Goal: Task Accomplishment & Management: Use online tool/utility

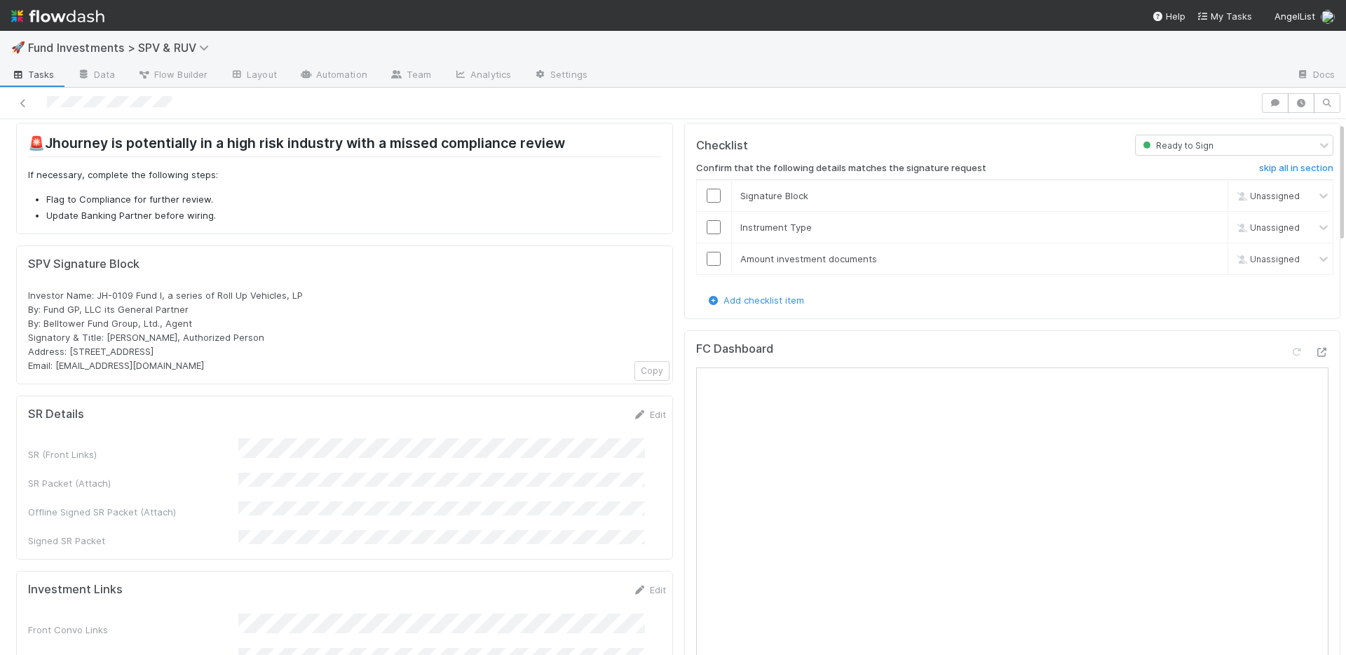
scroll to position [125, 0]
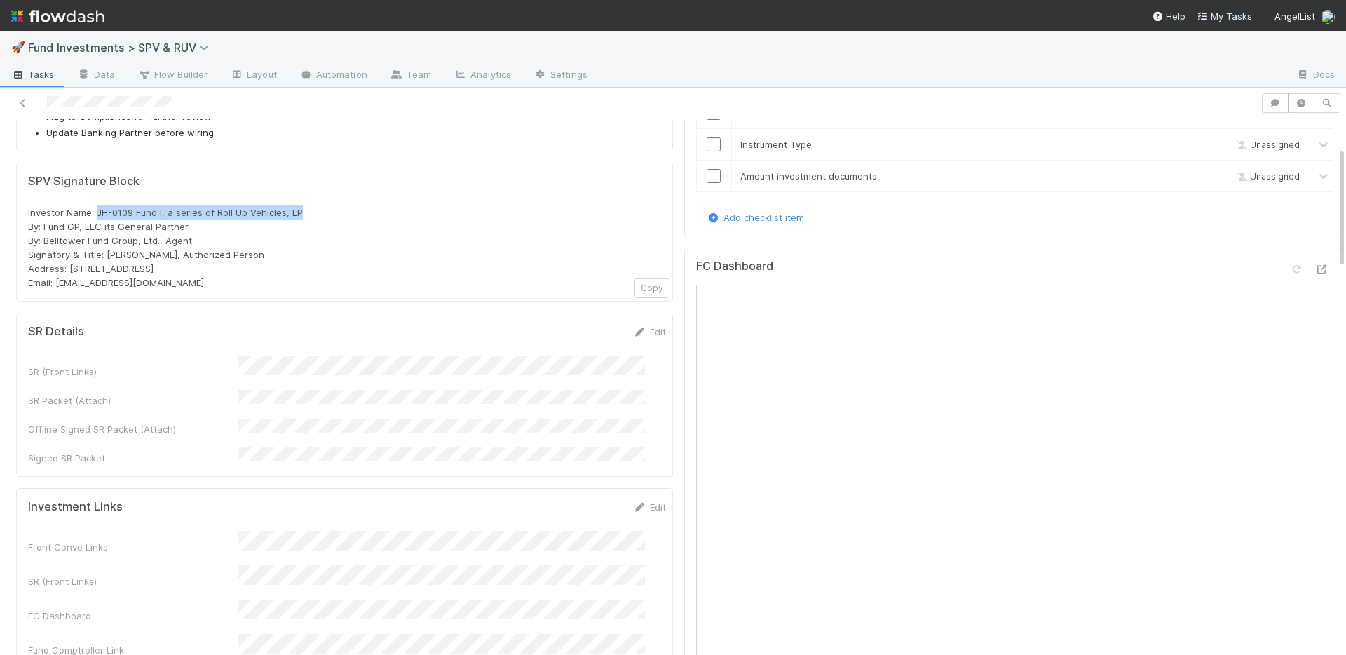
drag, startPoint x: 306, startPoint y: 209, endPoint x: 97, endPoint y: 208, distance: 208.9
click at [97, 208] on div "Investor Name: JH-0109 Fund I, a series of Roll Up Vehicles, LP By: Fund GP, LL…" at bounding box center [344, 247] width 633 height 84
copy span "JH-0109 Fund I, a series of Roll Up Vehicles, LP"
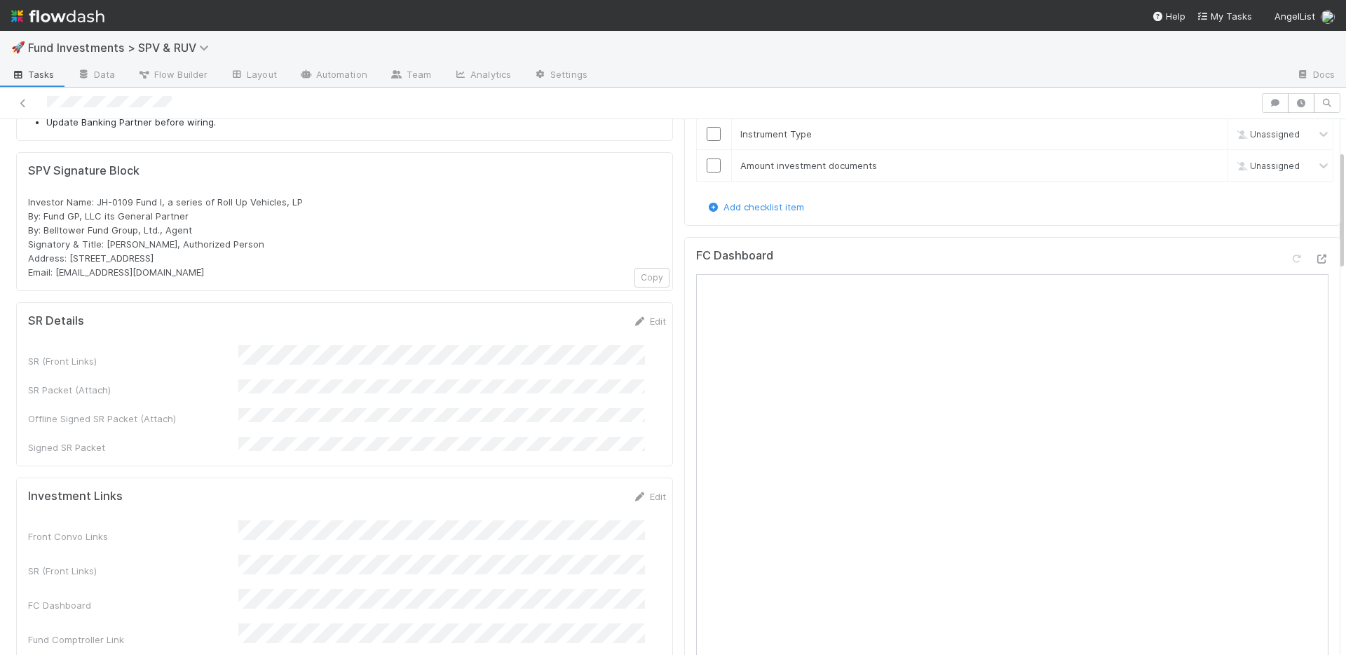
scroll to position [0, 0]
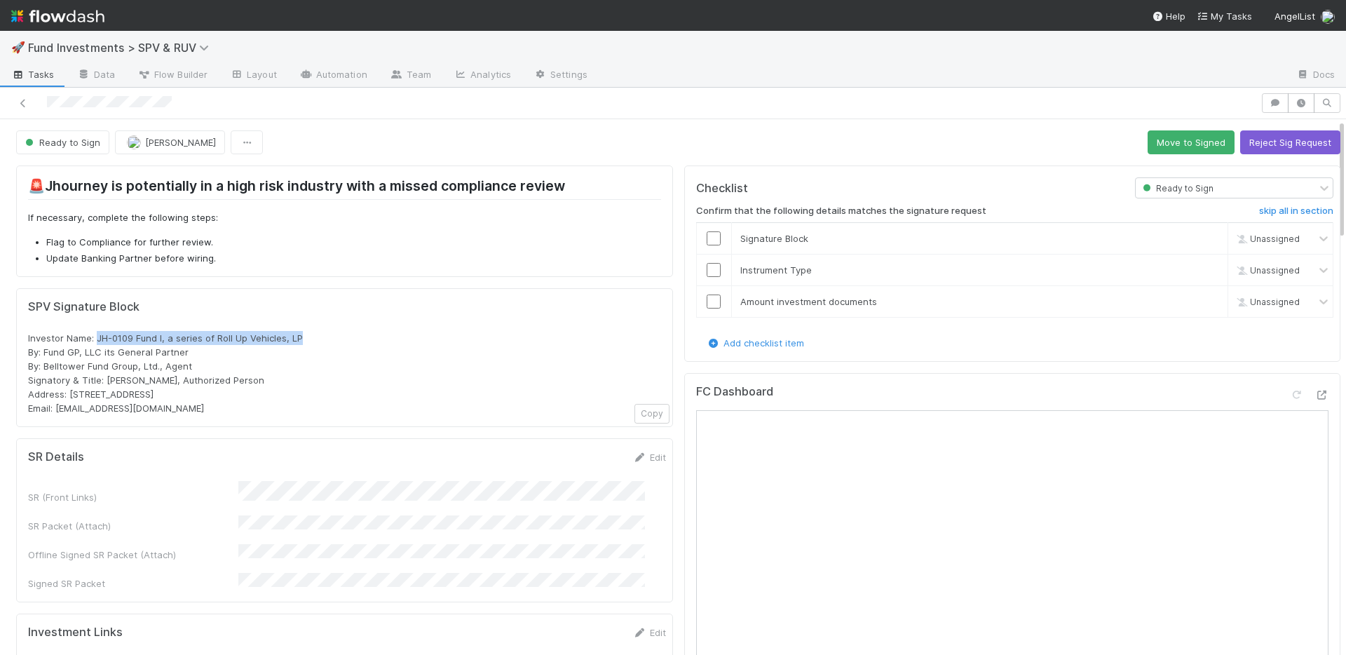
drag, startPoint x: 320, startPoint y: 338, endPoint x: 97, endPoint y: 331, distance: 223.1
click at [97, 331] on div "Investor Name: JH-0109 Fund I, a series of Roll Up Vehicles, LP By: Fund GP, LL…" at bounding box center [344, 373] width 633 height 84
copy span "JH-0109 Fund I, a series of Roll Up Vehicles, LP"
drag, startPoint x: 212, startPoint y: 396, endPoint x: 70, endPoint y: 395, distance: 141.6
click at [70, 395] on div "Investor Name: JH-0109 Fund I, a series of Roll Up Vehicles, LP By: Fund GP, LL…" at bounding box center [344, 373] width 633 height 84
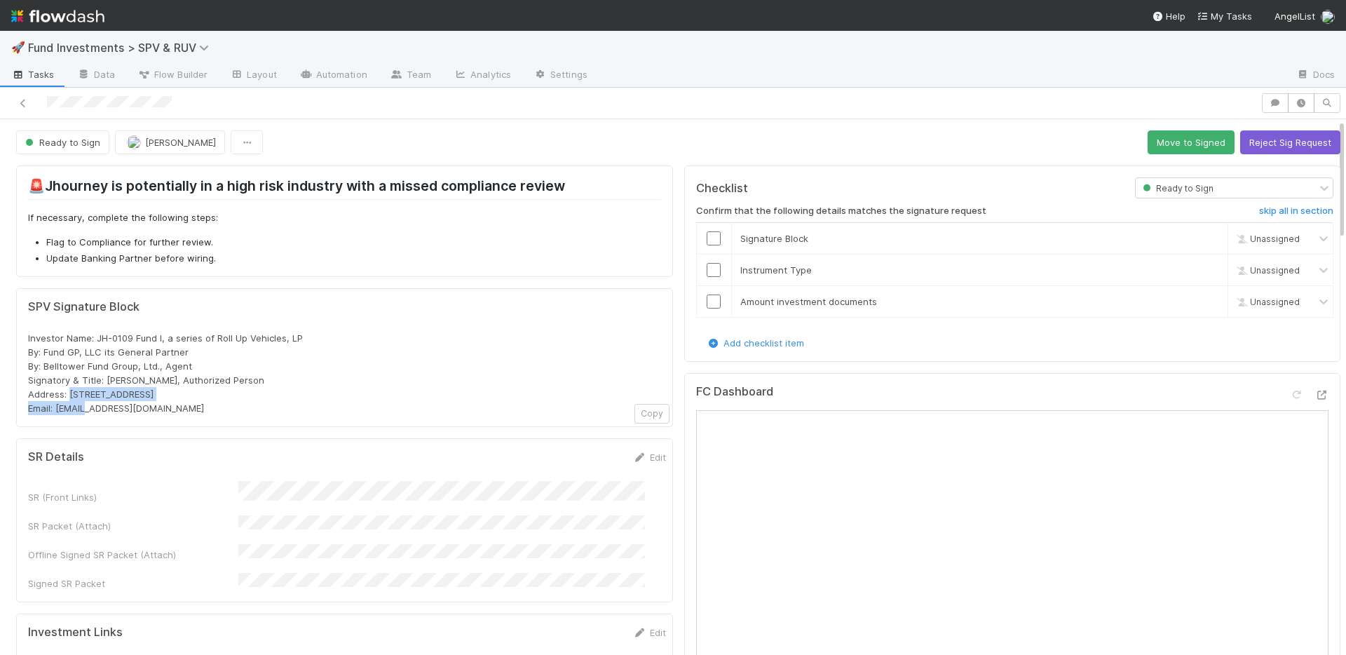
copy span "PO Box 3217, Seattle, WA 98114"
drag, startPoint x: 154, startPoint y: 408, endPoint x: 56, endPoint y: 407, distance: 98.2
click at [56, 407] on div "Investor Name: JH-0109 Fund I, a series of Roll Up Vehicles, LP By: Fund GP, LL…" at bounding box center [344, 373] width 633 height 84
copy span "[EMAIL_ADDRESS][DOMAIN_NAME]"
drag, startPoint x: 123, startPoint y: 355, endPoint x: 31, endPoint y: 346, distance: 92.2
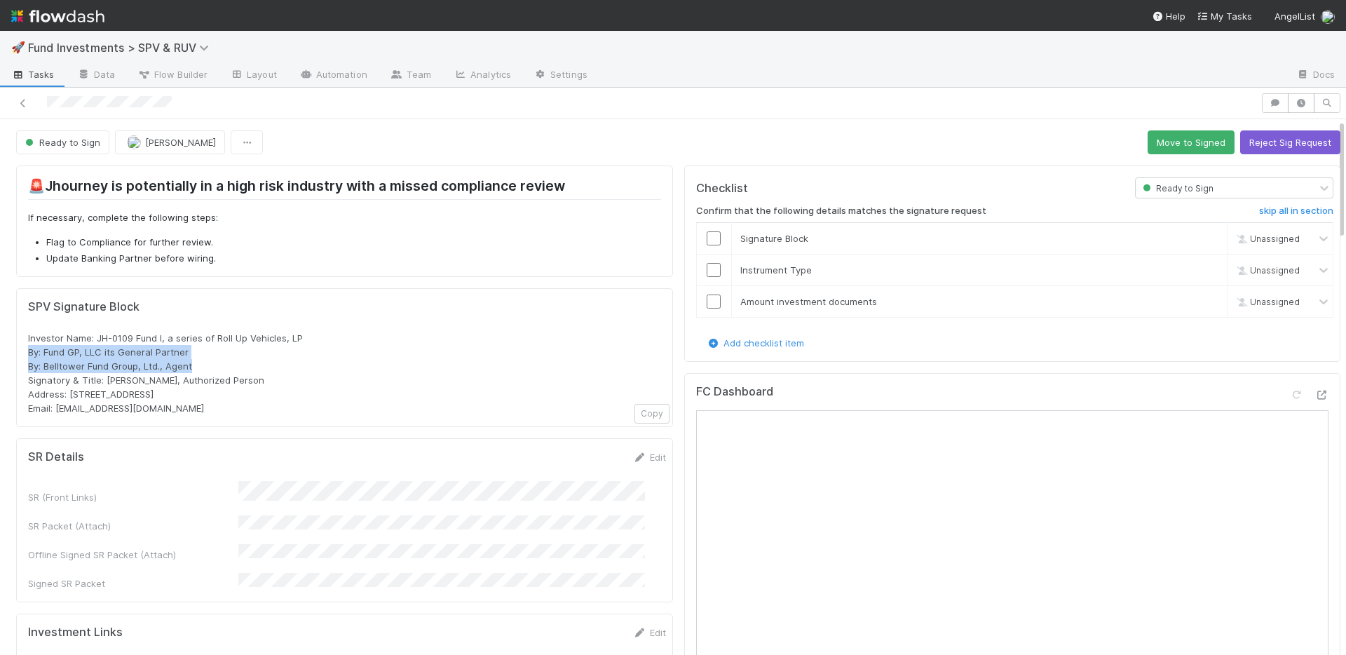
click at [29, 346] on div "Investor Name: JH-0109 Fund I, a series of Roll Up Vehicles, LP By: Fund GP, LL…" at bounding box center [344, 373] width 633 height 84
copy span "By: Fund GP, LLC its General Partner By: Belltower Fund Group, Ltd., Agent"
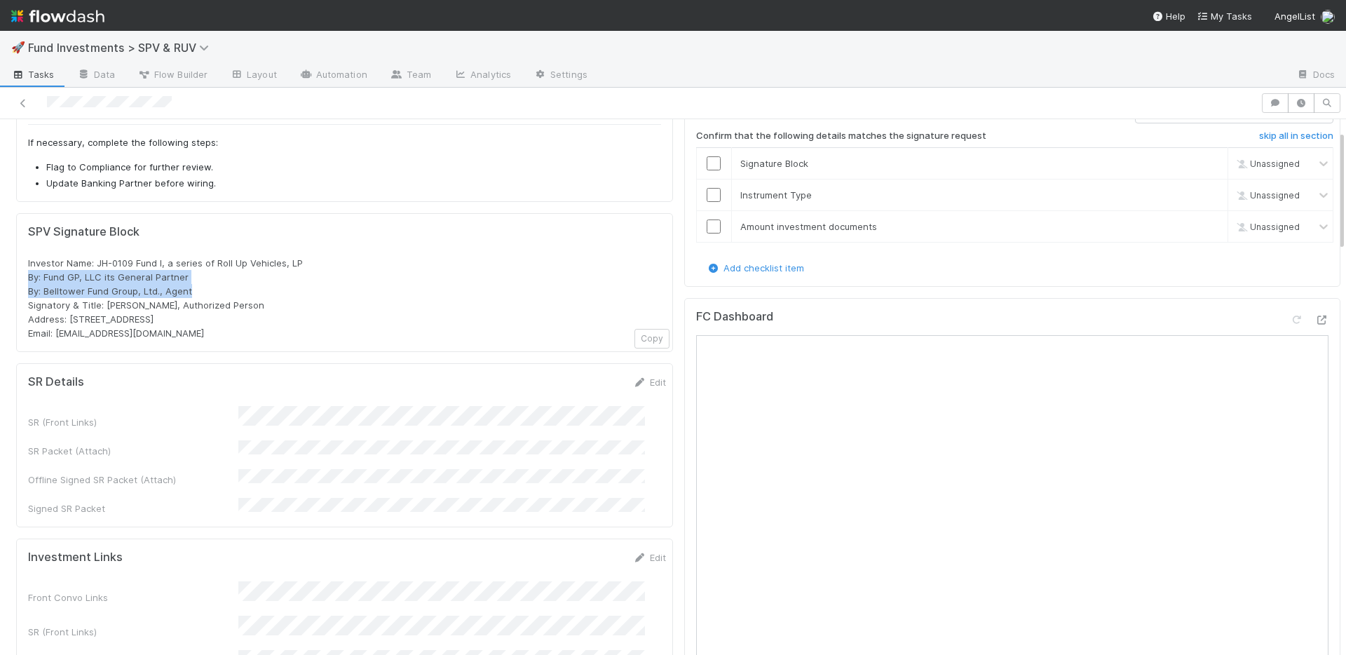
scroll to position [93, 0]
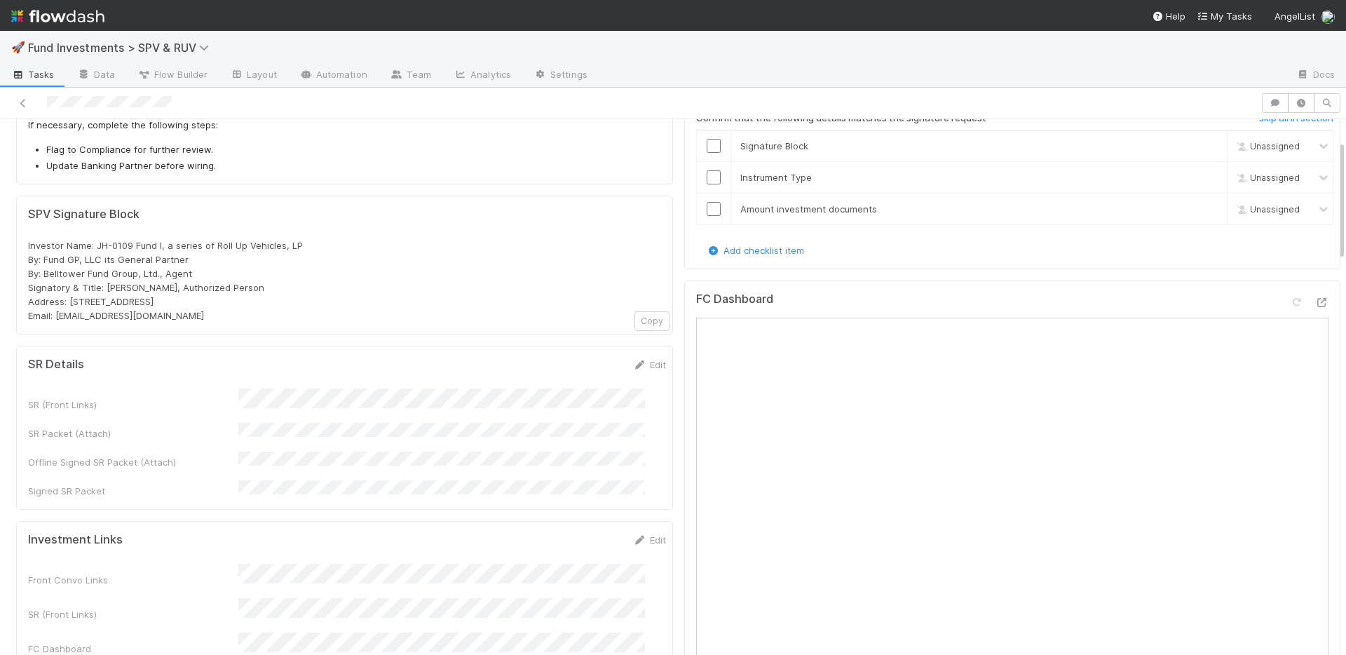
drag, startPoint x: 578, startPoint y: 409, endPoint x: 606, endPoint y: 378, distance: 41.7
click at [578, 409] on div "SR (Front Links) SR Packet (Attach) Offline Signed SR Packet (Attach) Signed SR…" at bounding box center [347, 442] width 638 height 109
click at [633, 367] on link "Edit" at bounding box center [649, 364] width 33 height 11
drag, startPoint x: 569, startPoint y: 371, endPoint x: 571, endPoint y: 379, distance: 8.5
click at [571, 371] on button "Save" at bounding box center [591, 370] width 40 height 24
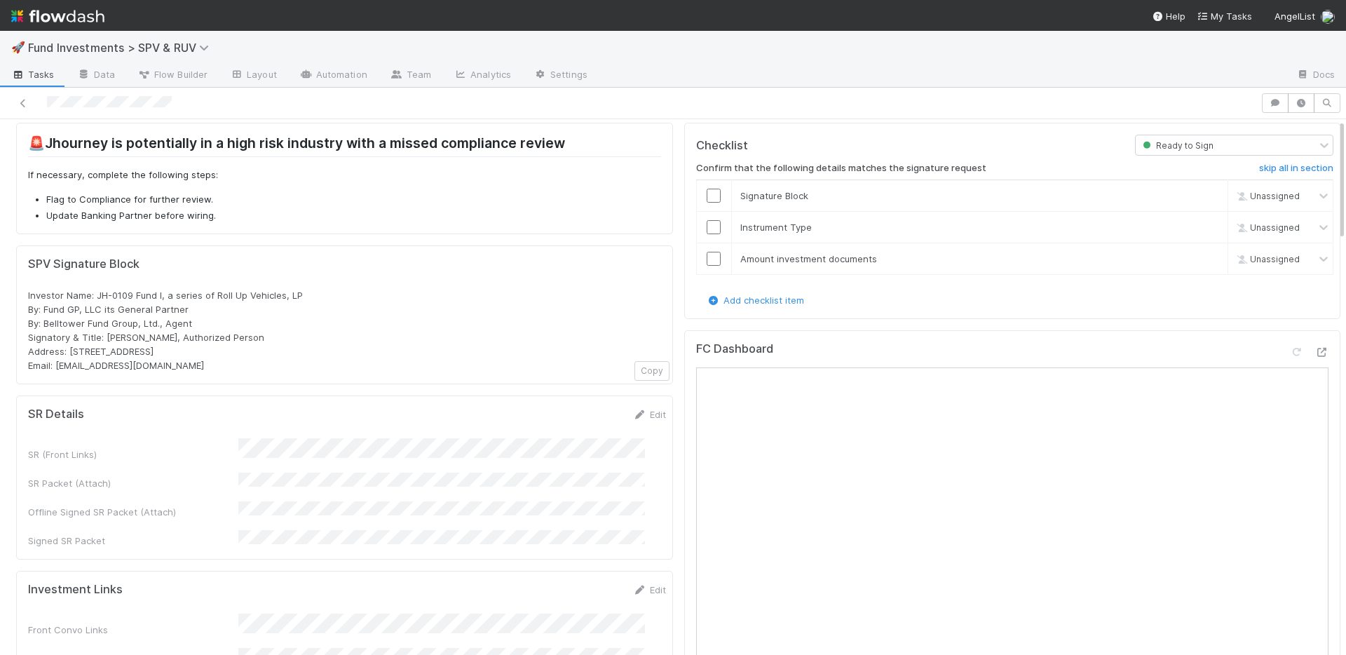
scroll to position [0, 0]
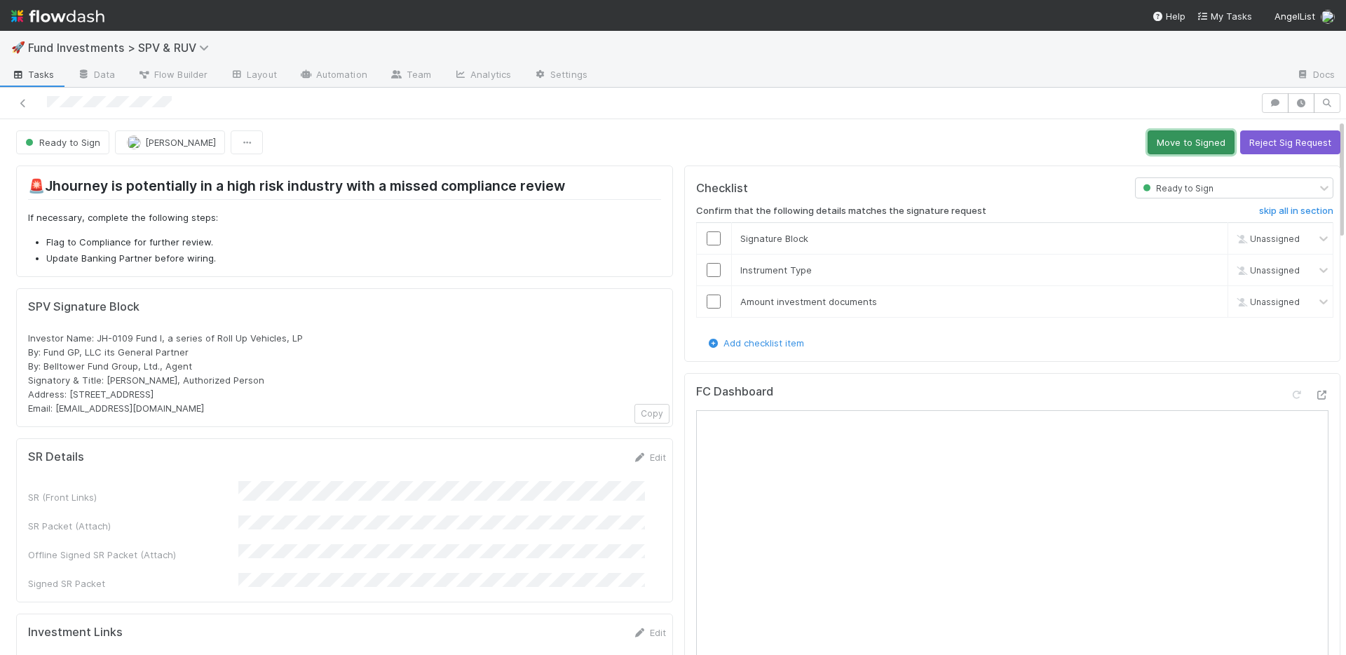
click at [1059, 143] on button "Move to Signed" at bounding box center [1191, 142] width 87 height 24
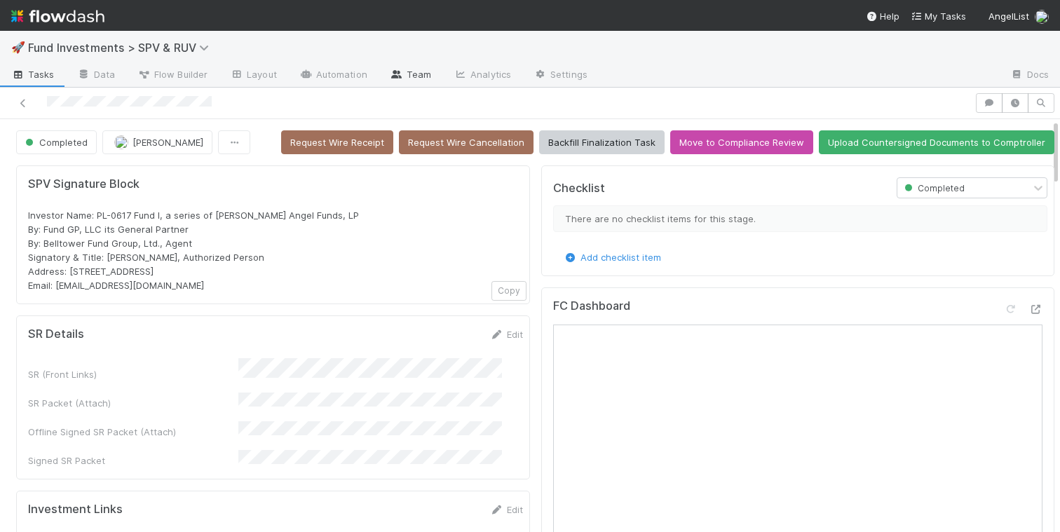
click at [401, 74] on link "Team" at bounding box center [411, 75] width 64 height 22
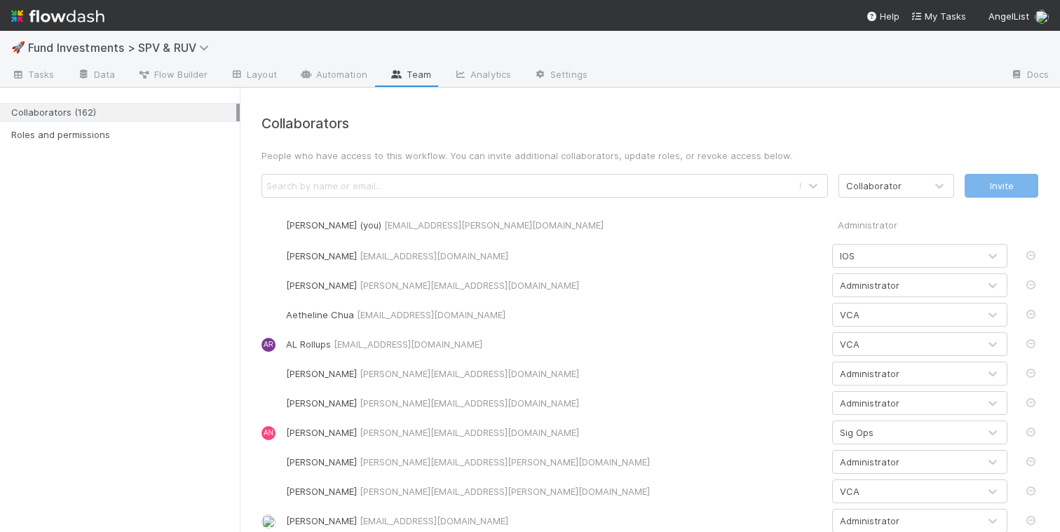
scroll to position [4304, 0]
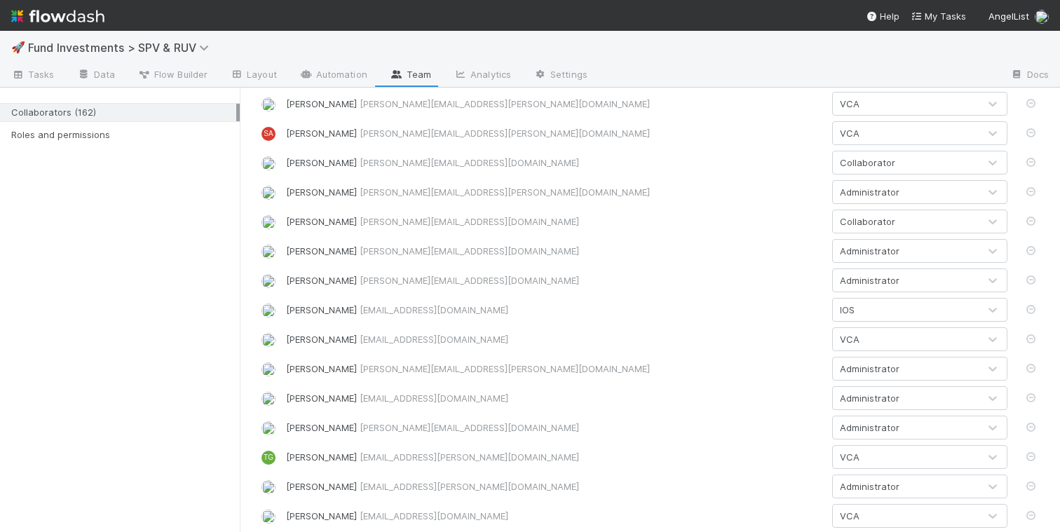
click at [907, 308] on div "IOS" at bounding box center [906, 310] width 146 height 22
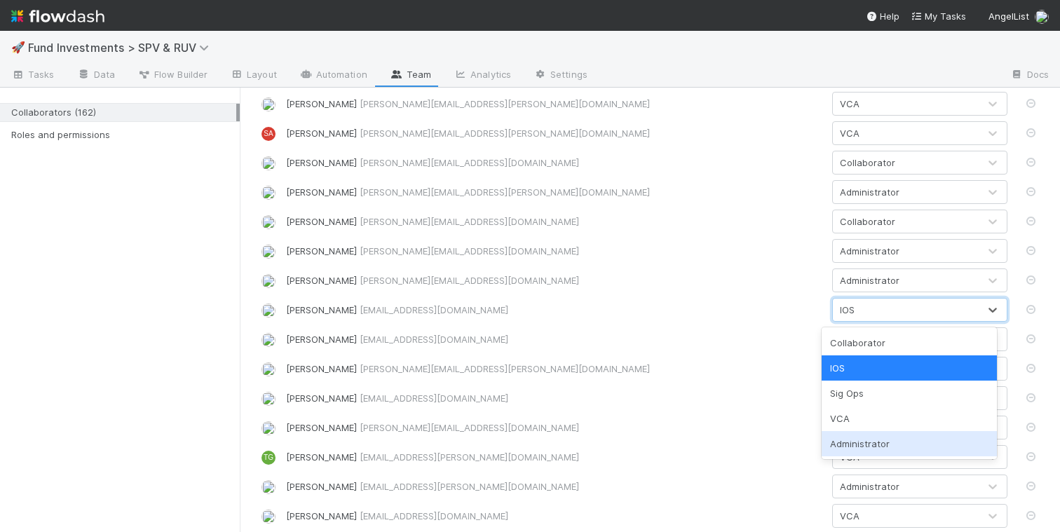
click at [876, 440] on div "Administrator" at bounding box center [909, 443] width 175 height 25
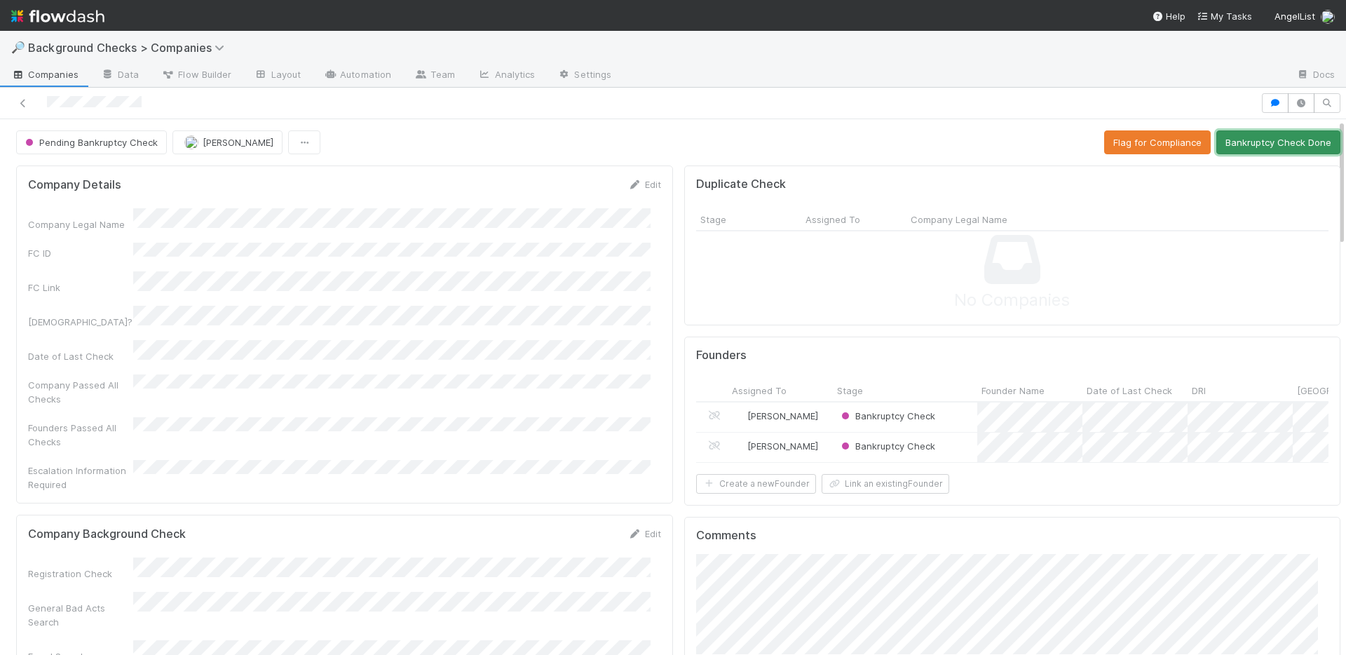
click at [1251, 148] on button "Bankruptcy Check Done" at bounding box center [1278, 142] width 124 height 24
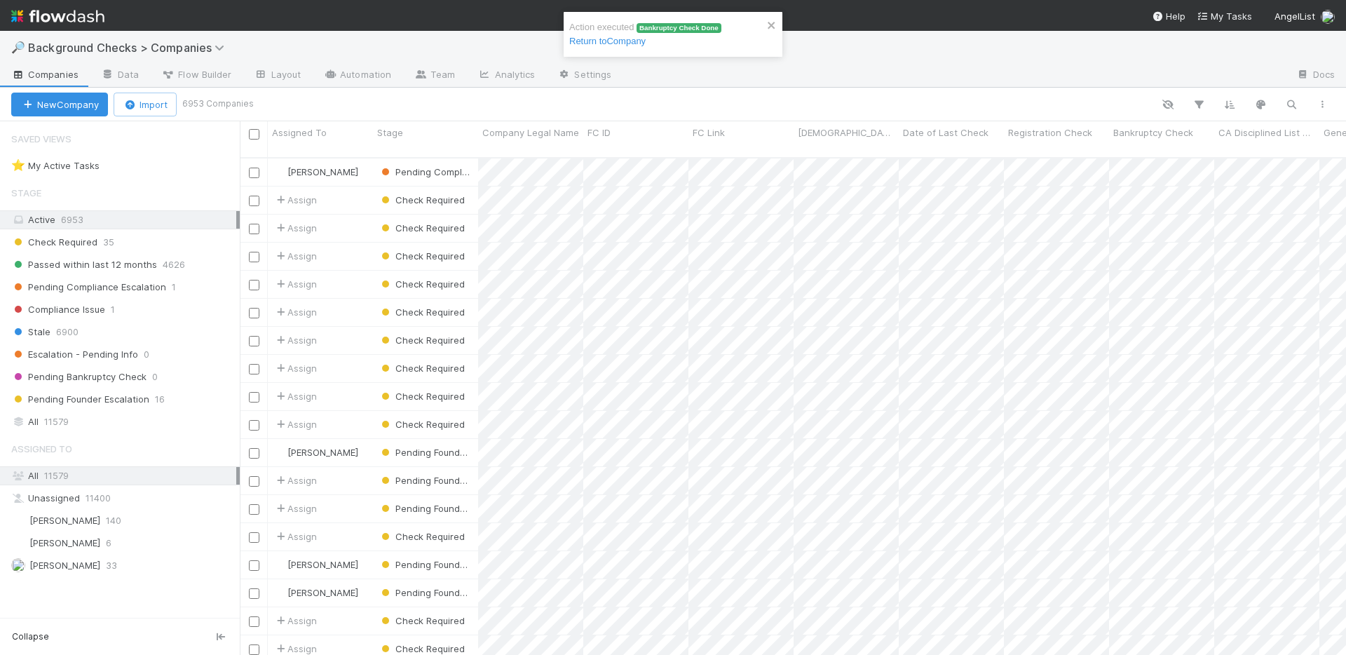
scroll to position [498, 1096]
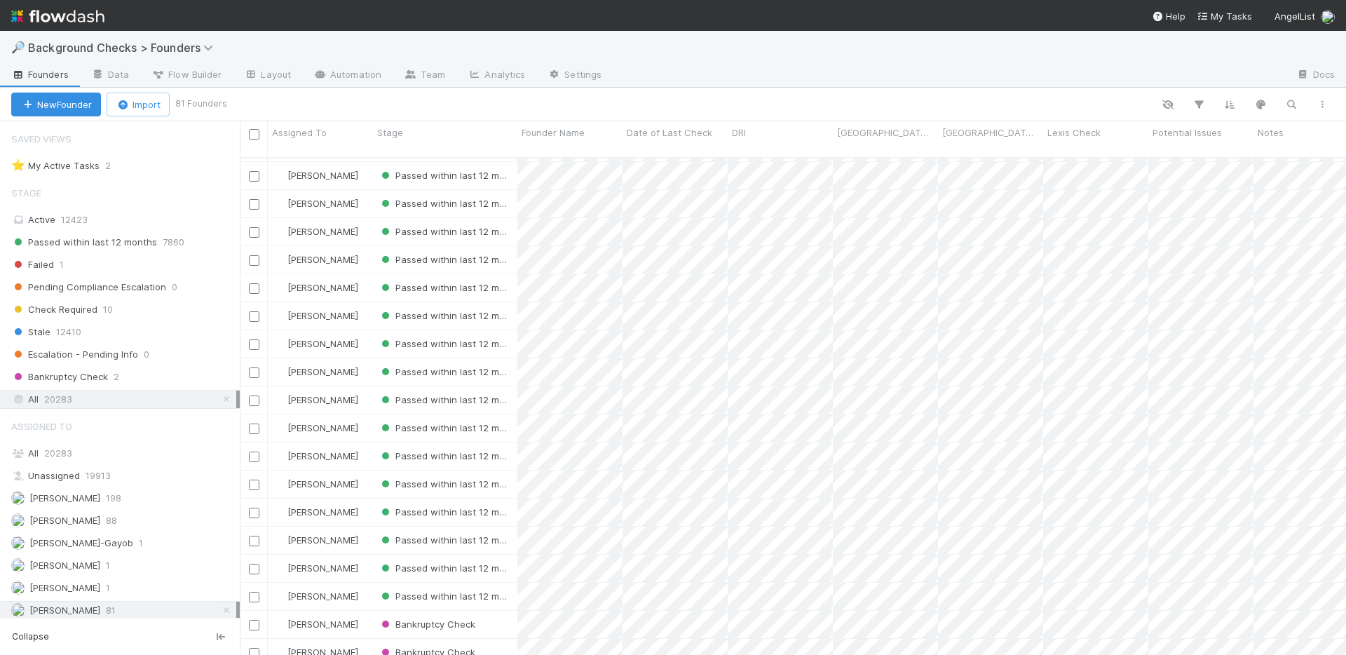
scroll to position [1774, 0]
click at [492, 611] on div "Bankruptcy Check" at bounding box center [445, 624] width 144 height 27
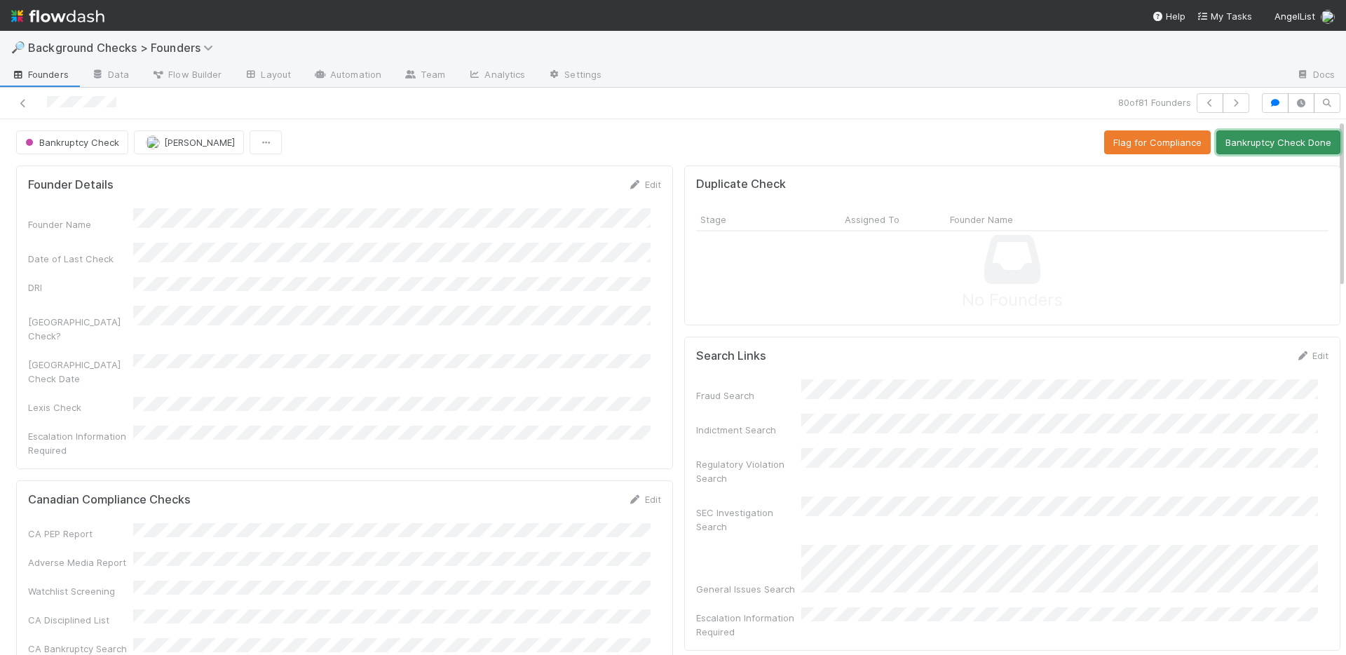
click at [1242, 147] on button "Bankruptcy Check Done" at bounding box center [1278, 142] width 124 height 24
click at [1270, 148] on button "Bankruptcy Check Done" at bounding box center [1278, 142] width 124 height 24
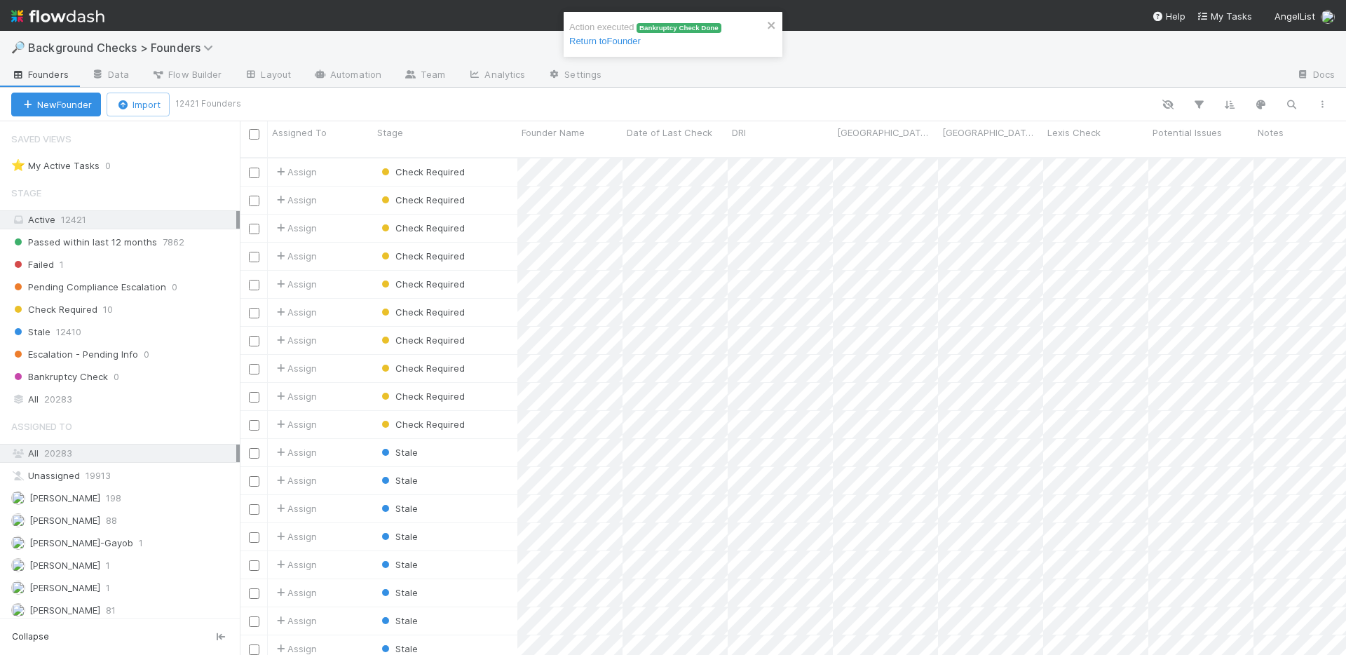
scroll to position [498, 1096]
